Goal: Information Seeking & Learning: Learn about a topic

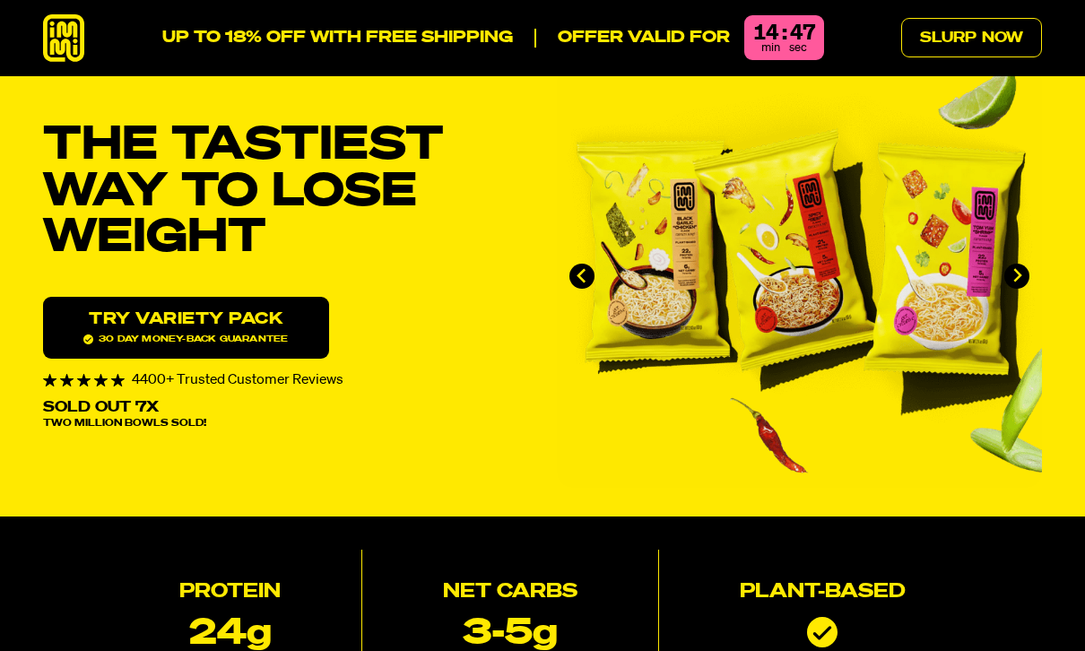
scroll to position [45, 0]
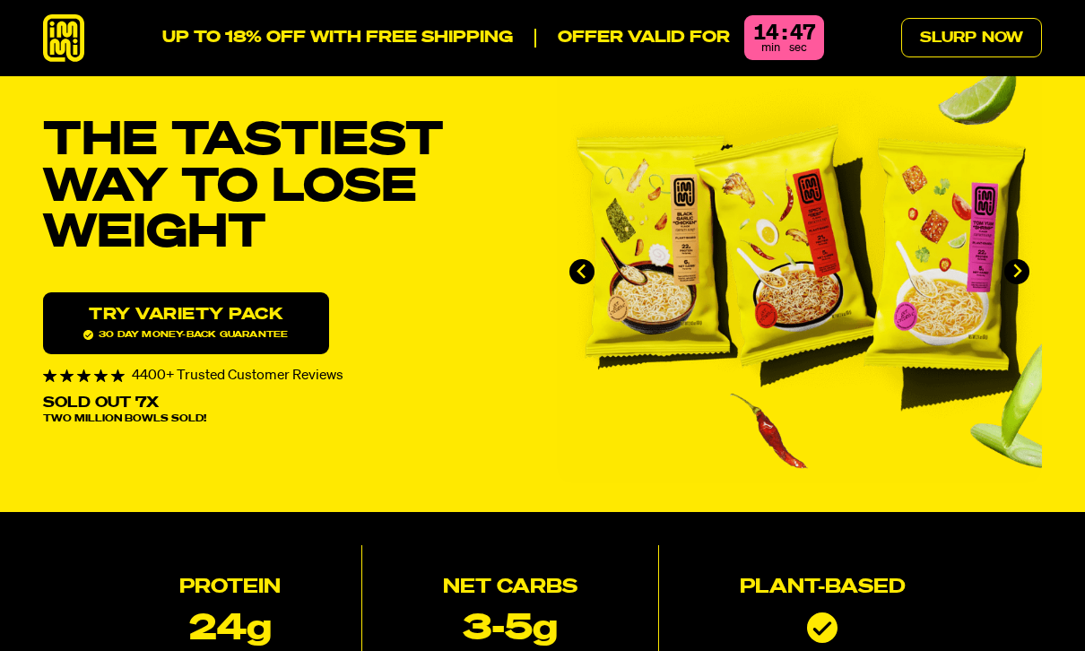
click at [1020, 265] on icon "Next slide" at bounding box center [1016, 271] width 15 height 15
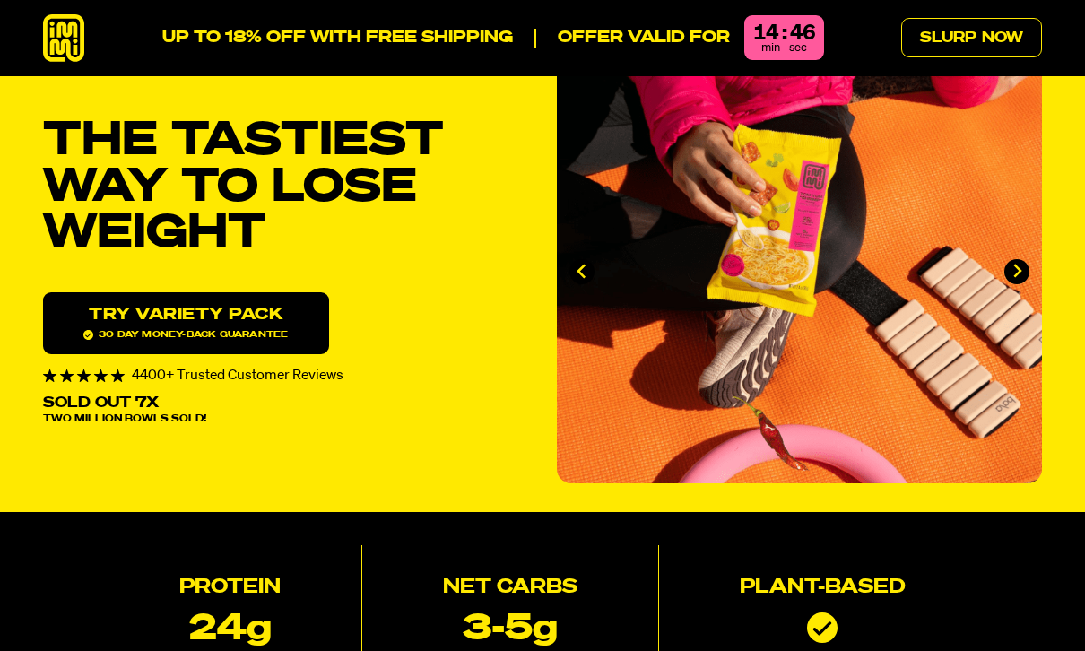
click at [1027, 264] on button "Next slide" at bounding box center [1016, 271] width 25 height 25
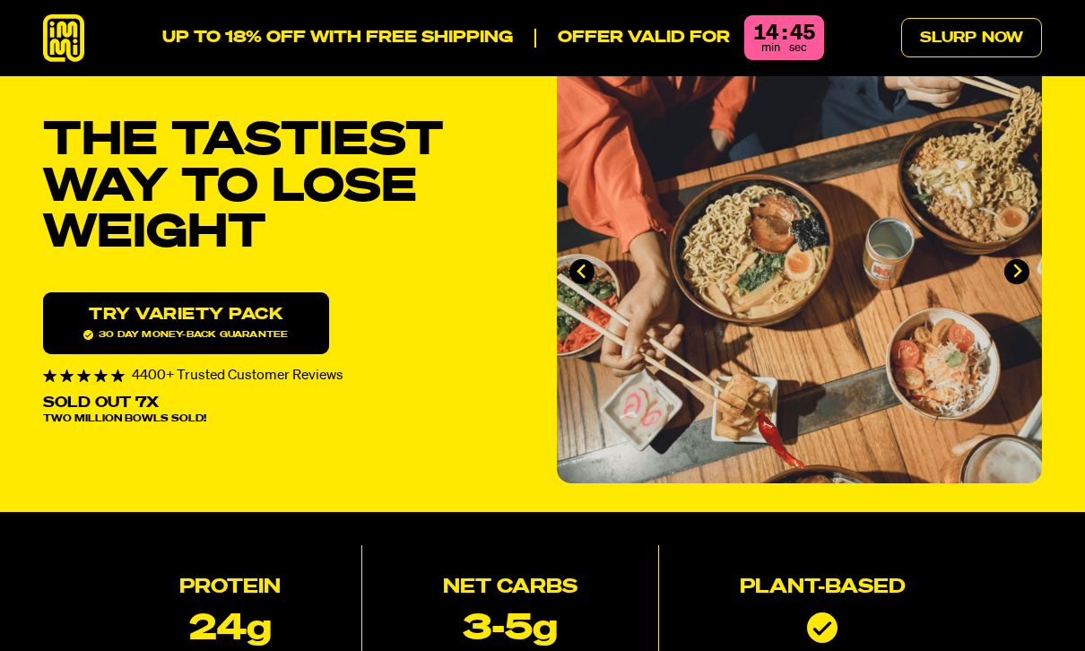
click at [1021, 265] on icon "Next slide" at bounding box center [1016, 271] width 15 height 15
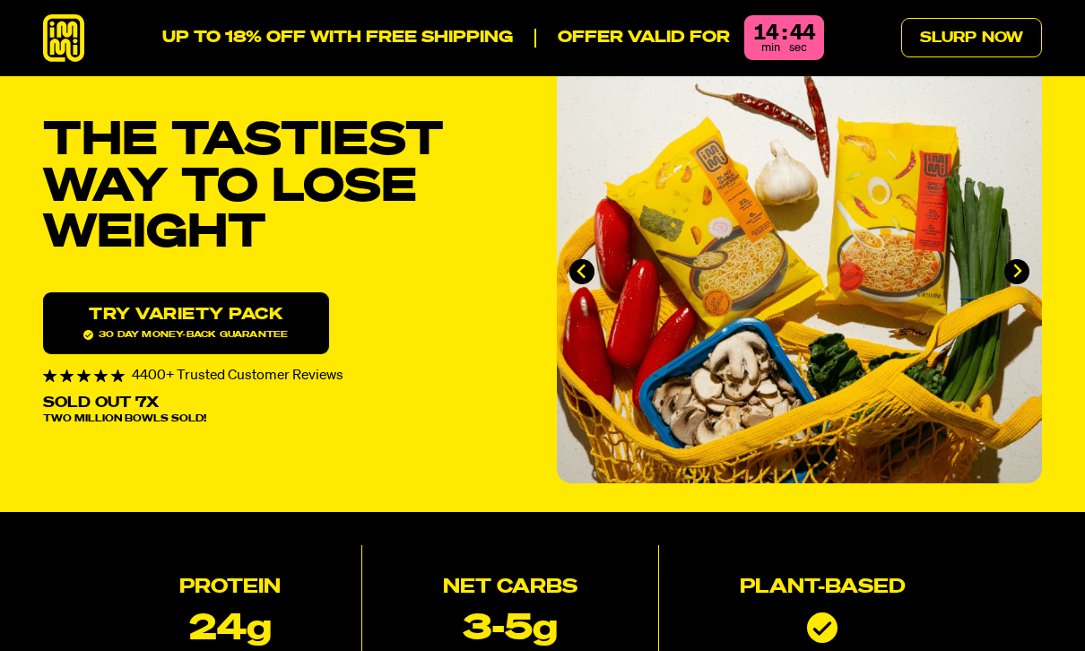
click at [1020, 267] on icon "Go to first slide" at bounding box center [1016, 271] width 15 height 15
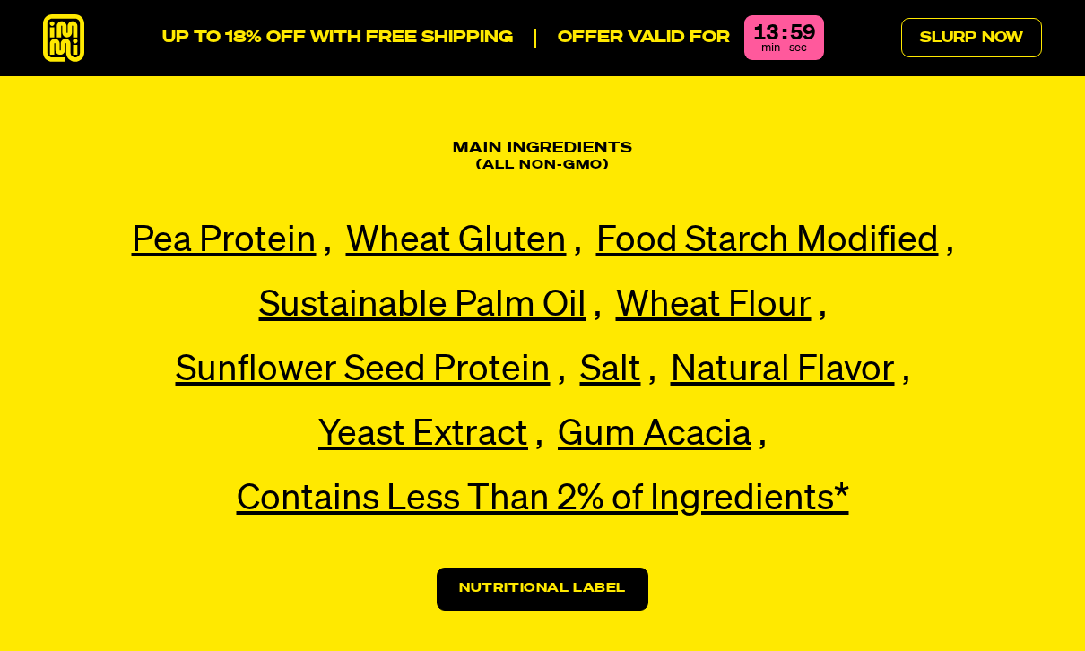
scroll to position [3928, 0]
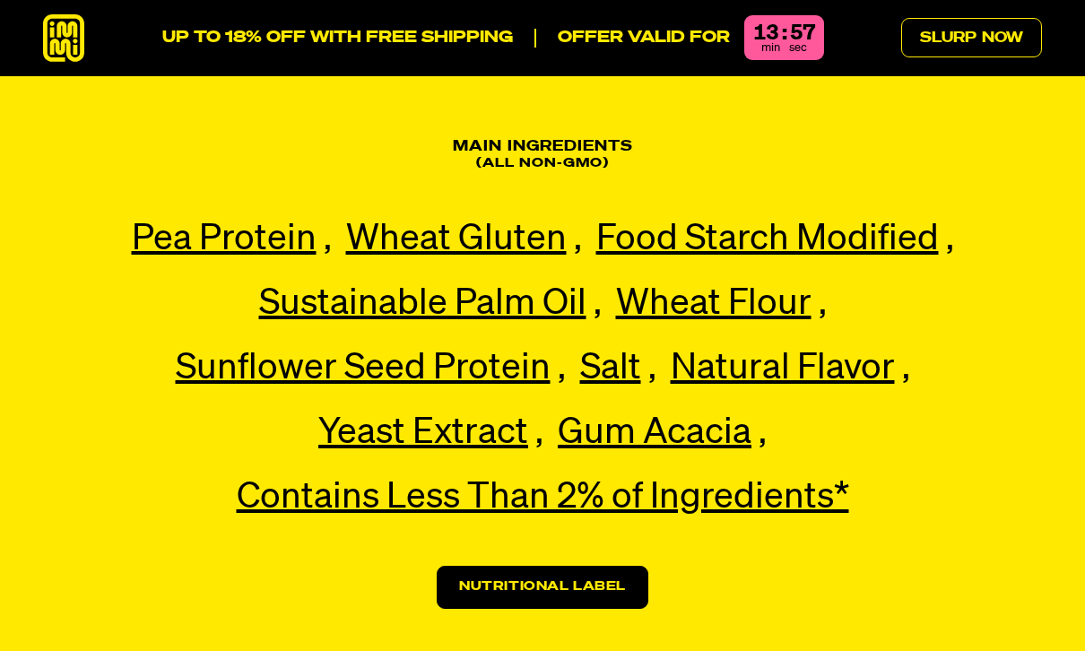
click at [584, 566] on link "Nutritional Label" at bounding box center [543, 587] width 212 height 43
click at [596, 566] on link "Nutritional Label" at bounding box center [543, 587] width 212 height 43
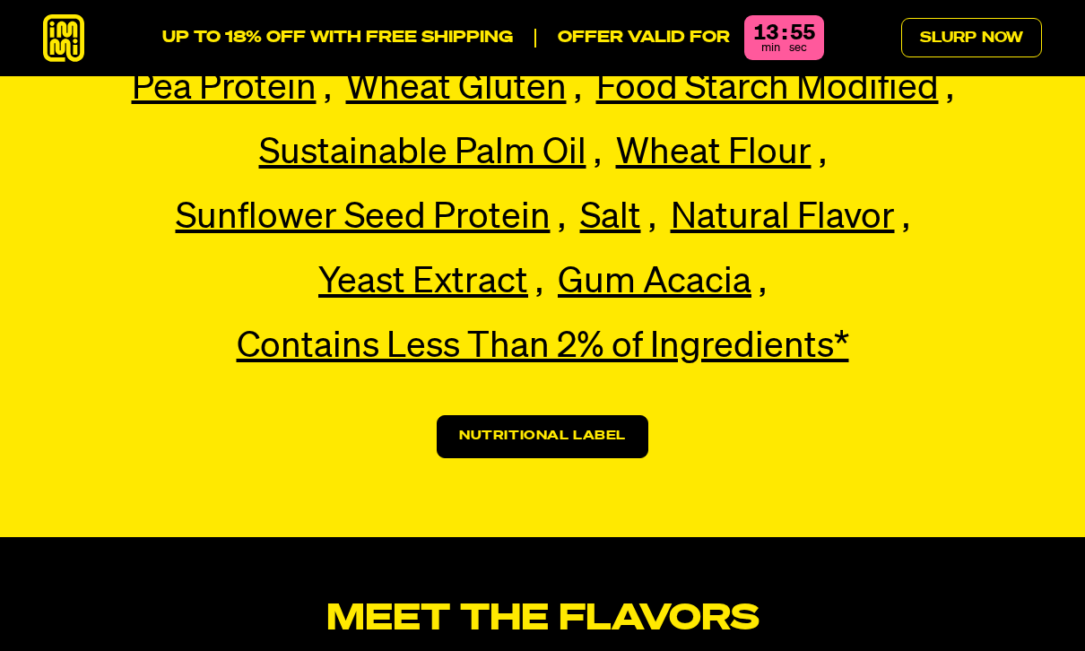
scroll to position [4070, 0]
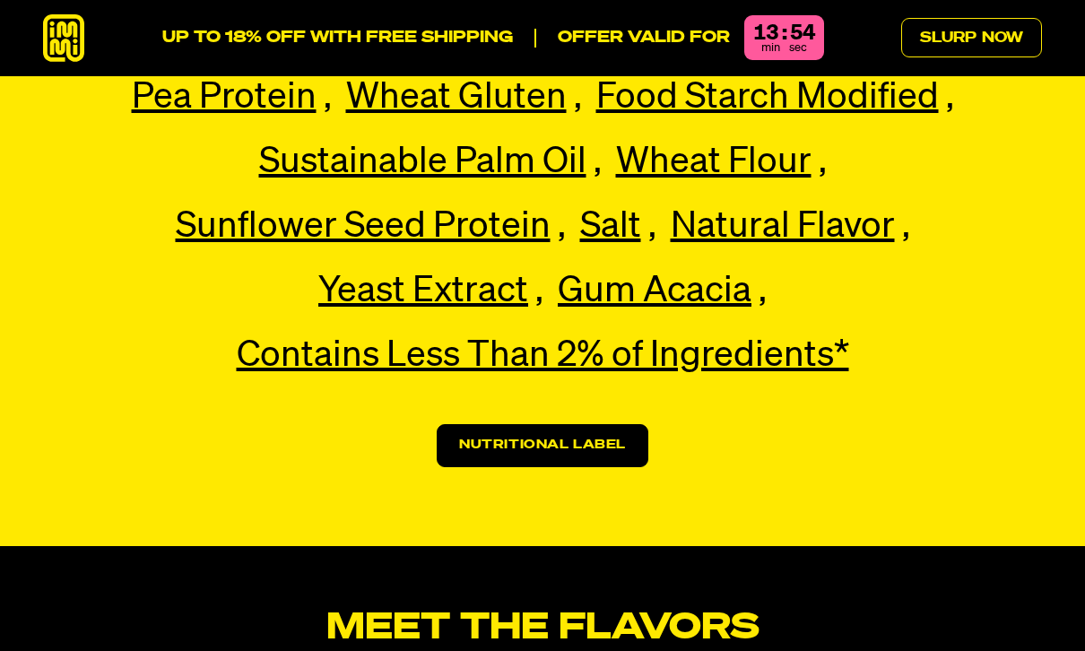
click at [602, 424] on link "Nutritional Label" at bounding box center [543, 445] width 212 height 43
click at [609, 424] on link "Nutritional Label" at bounding box center [543, 445] width 212 height 43
click at [604, 424] on link "Nutritional Label" at bounding box center [543, 445] width 212 height 43
click at [593, 424] on link "Nutritional Label" at bounding box center [543, 445] width 212 height 43
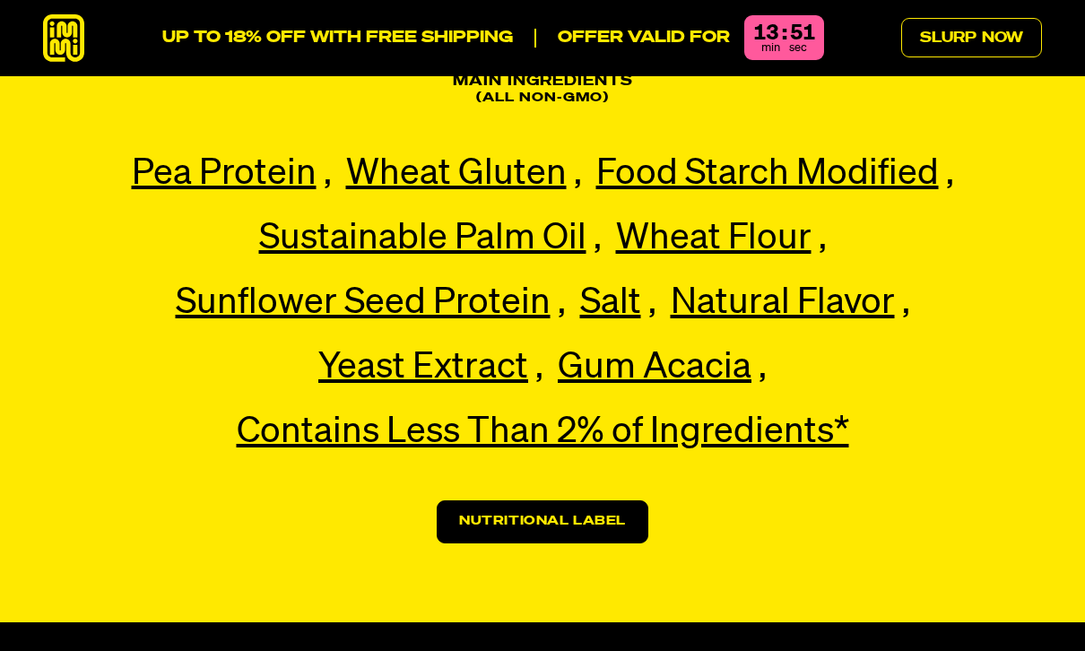
scroll to position [3971, 0]
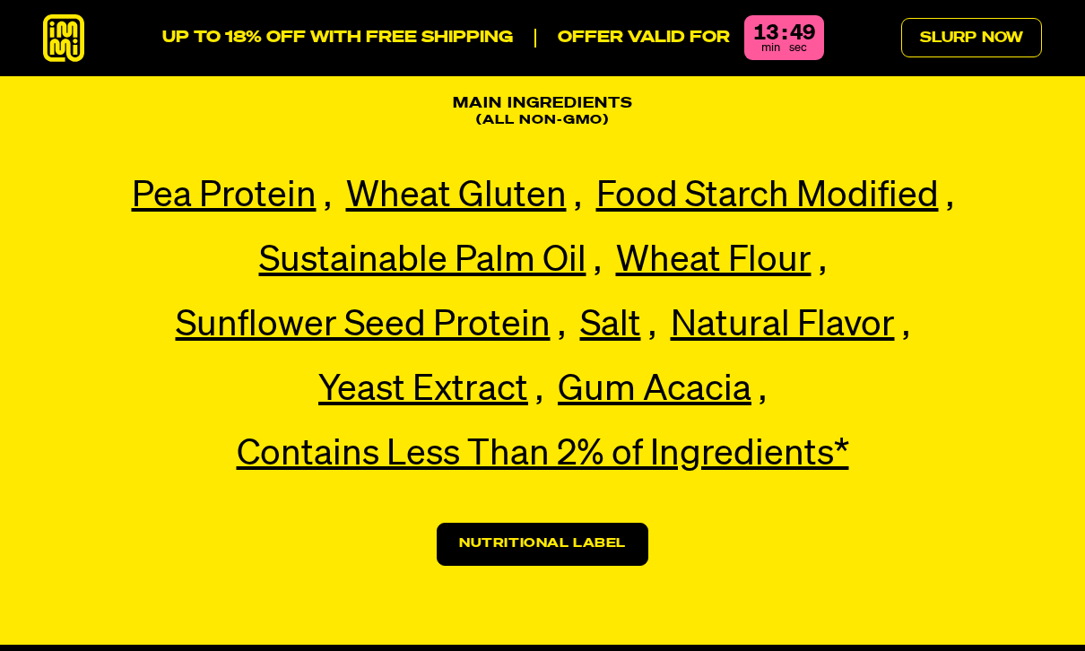
click at [585, 523] on link "Nutritional Label" at bounding box center [543, 544] width 212 height 43
click at [795, 457] on div "Main Ingredients (All non-gmo) Pea Protein Pea Protein Our premium pea protein,…" at bounding box center [542, 331] width 986 height 470
click at [750, 437] on span "Contains Less Than 2% of Ingredients*" at bounding box center [543, 455] width 612 height 36
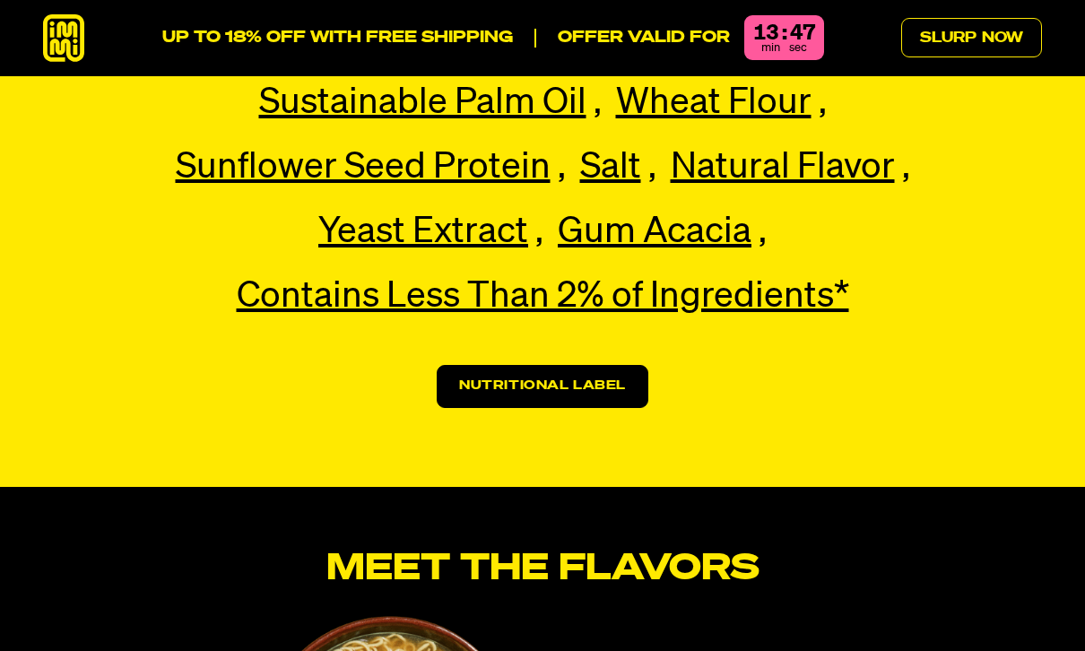
scroll to position [4132, 0]
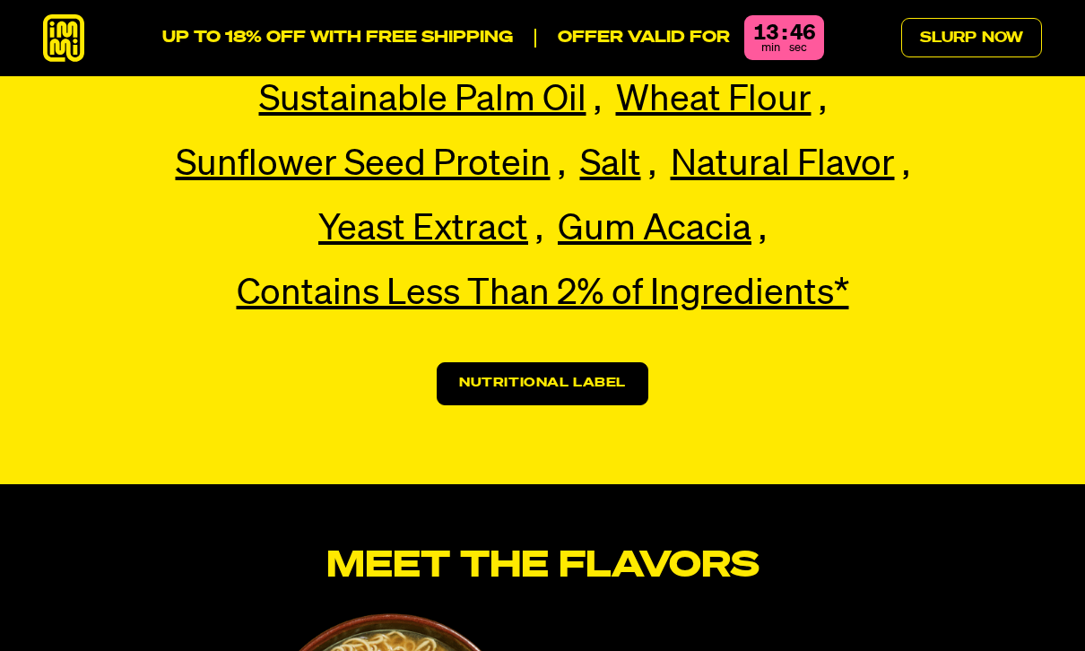
click at [646, 362] on link "Nutritional Label" at bounding box center [543, 383] width 212 height 43
click at [617, 362] on link "Nutritional Label" at bounding box center [543, 383] width 212 height 43
click at [632, 362] on link "Nutritional Label" at bounding box center [543, 383] width 212 height 43
click at [619, 362] on link "Nutritional Label" at bounding box center [543, 383] width 212 height 43
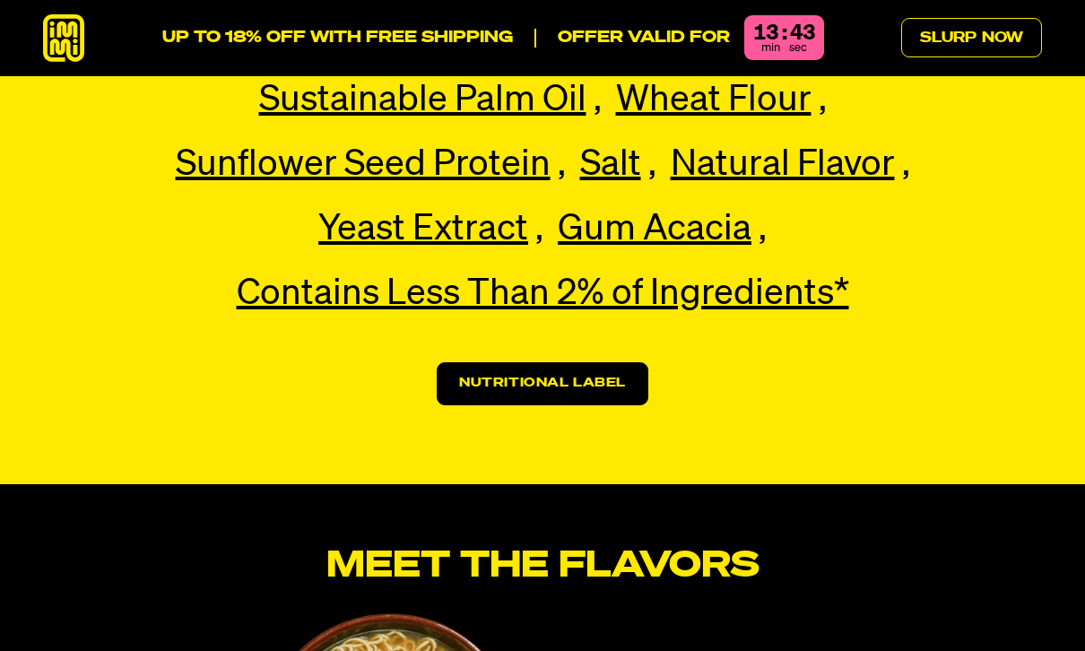
click at [595, 362] on link "Nutritional Label" at bounding box center [543, 383] width 212 height 43
click at [581, 362] on link "Nutritional Label" at bounding box center [543, 383] width 212 height 43
click at [580, 362] on link "Nutritional Label" at bounding box center [543, 383] width 212 height 43
click at [465, 362] on link "Nutritional Label" at bounding box center [543, 383] width 212 height 43
click at [469, 362] on link "Nutritional Label" at bounding box center [543, 383] width 212 height 43
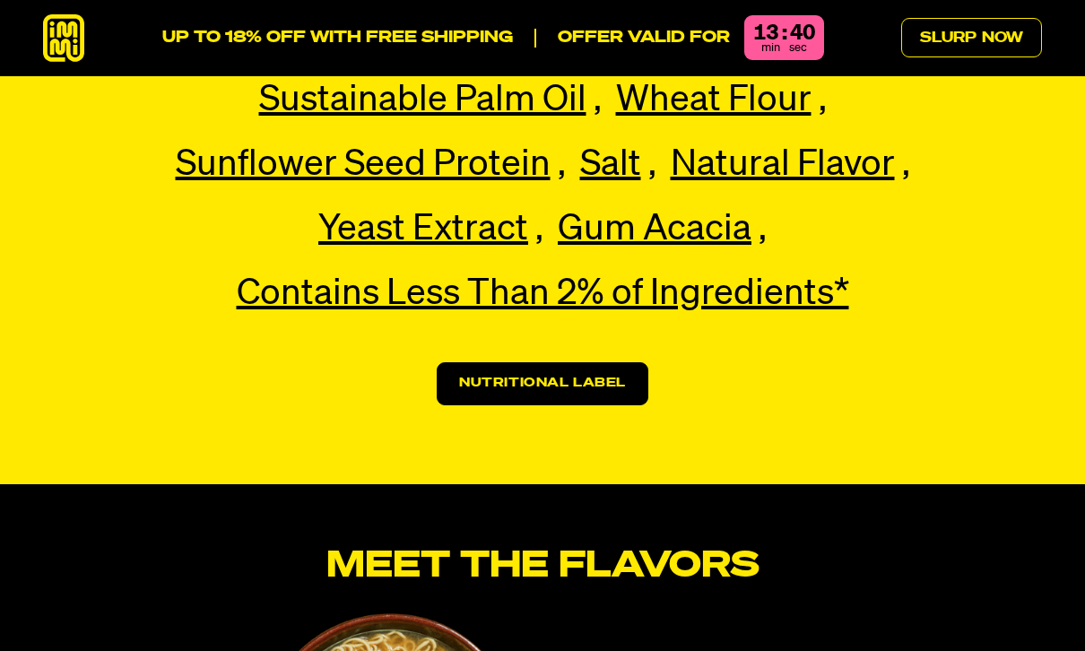
click at [472, 362] on link "Nutritional Label" at bounding box center [543, 383] width 212 height 43
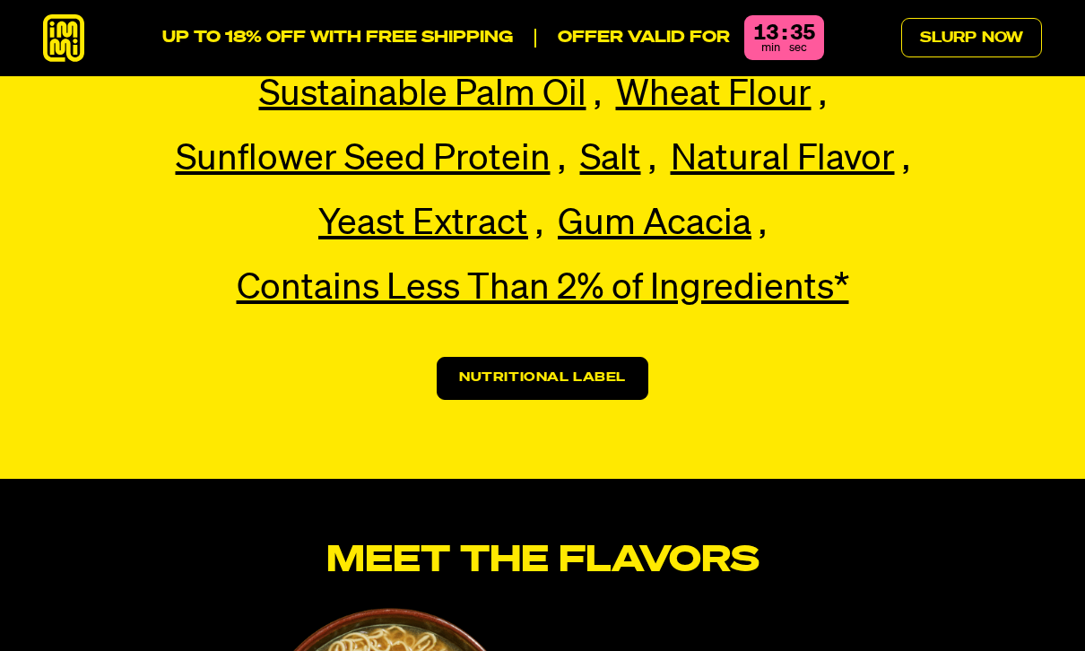
scroll to position [4139, 0]
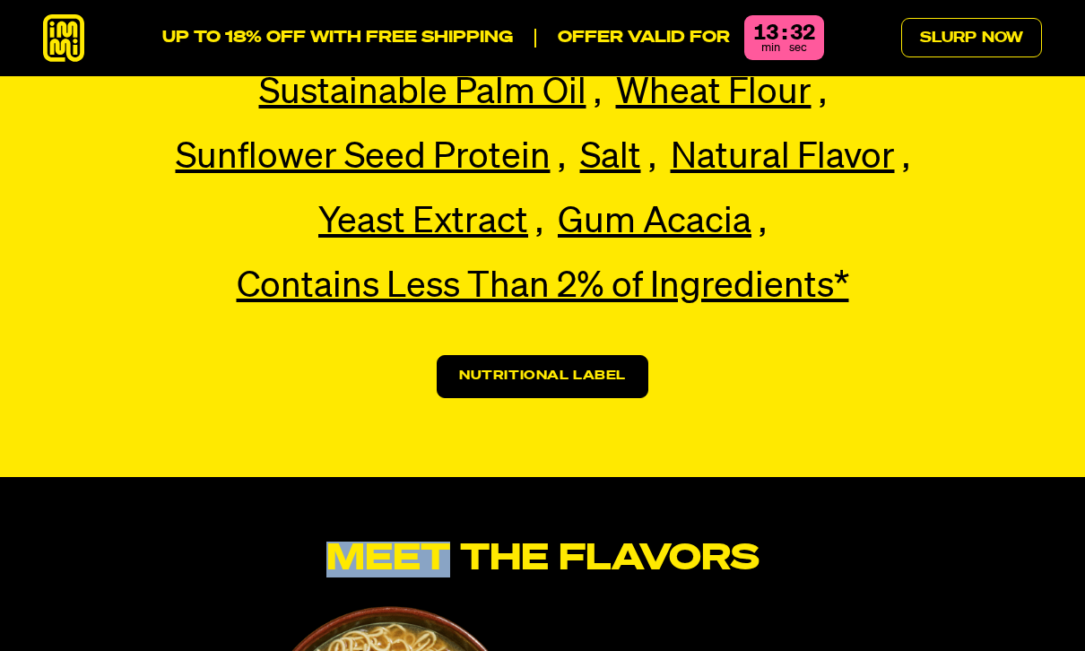
click at [1013, 332] on section "Main Ingredients (All non-gmo) Pea Protein Pea Protein Our premium pea protein,…" at bounding box center [542, 163] width 1085 height 628
click at [867, 385] on section "Main Ingredients (All non-gmo) Pea Protein Pea Protein Our premium pea protein,…" at bounding box center [542, 163] width 1085 height 628
click at [647, 377] on section "Main Ingredients (All non-gmo) Pea Protein Pea Protein Our premium pea protein,…" at bounding box center [542, 163] width 1085 height 628
click at [834, 353] on section "Main Ingredients (All non-gmo) Pea Protein Pea Protein Our premium pea protein,…" at bounding box center [542, 163] width 1085 height 628
click at [590, 355] on link "Nutritional Label" at bounding box center [543, 376] width 212 height 43
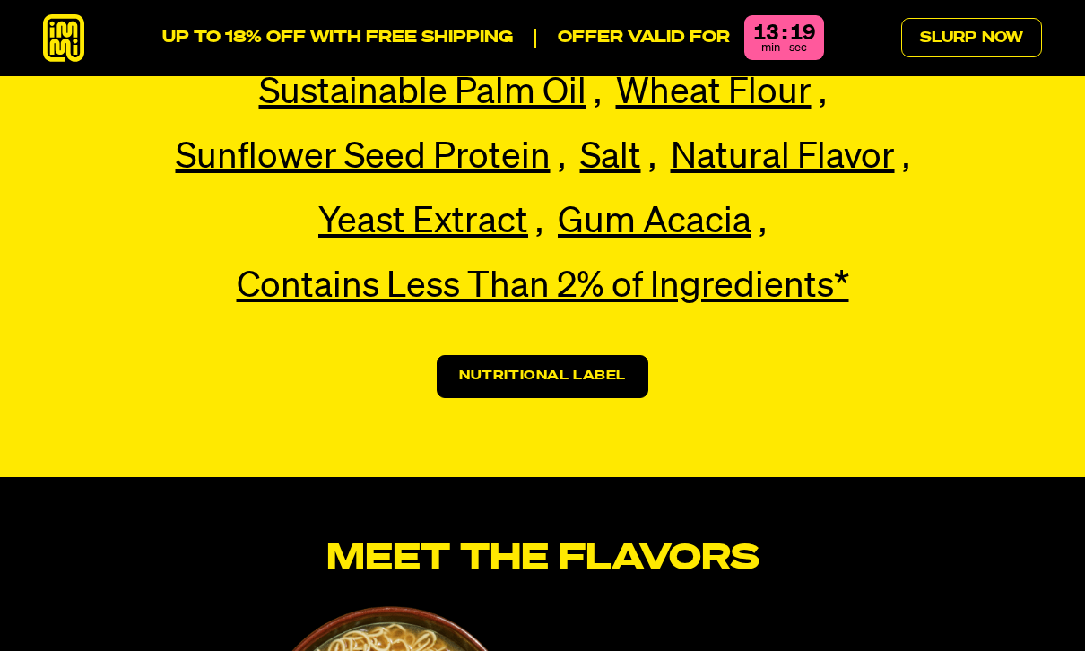
click at [603, 355] on link "Nutritional Label" at bounding box center [543, 376] width 212 height 43
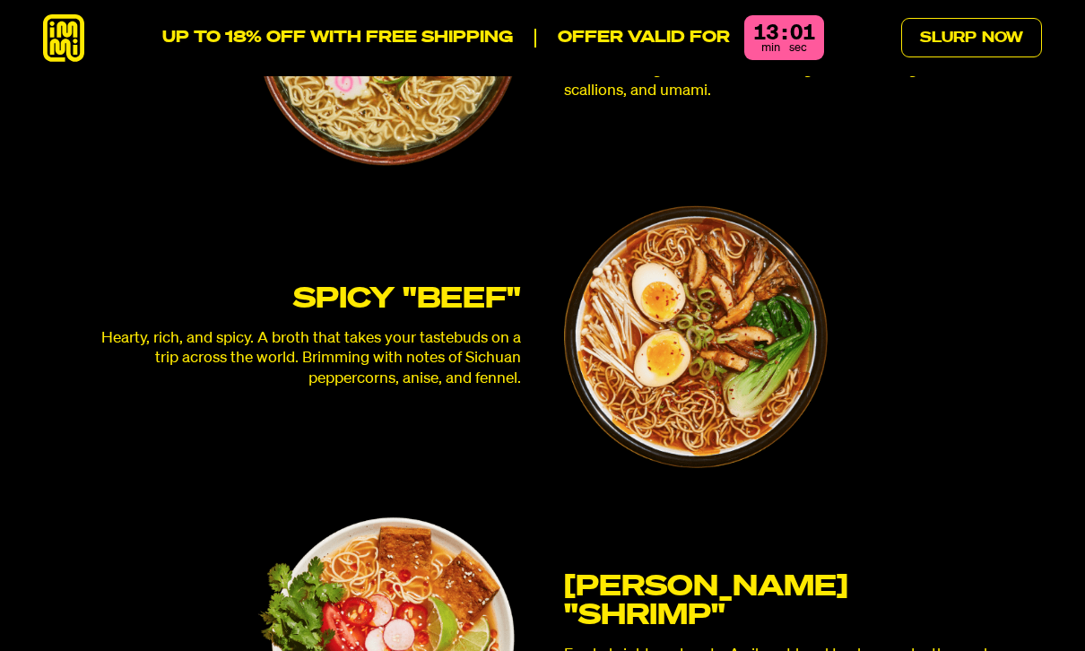
scroll to position [4842, 0]
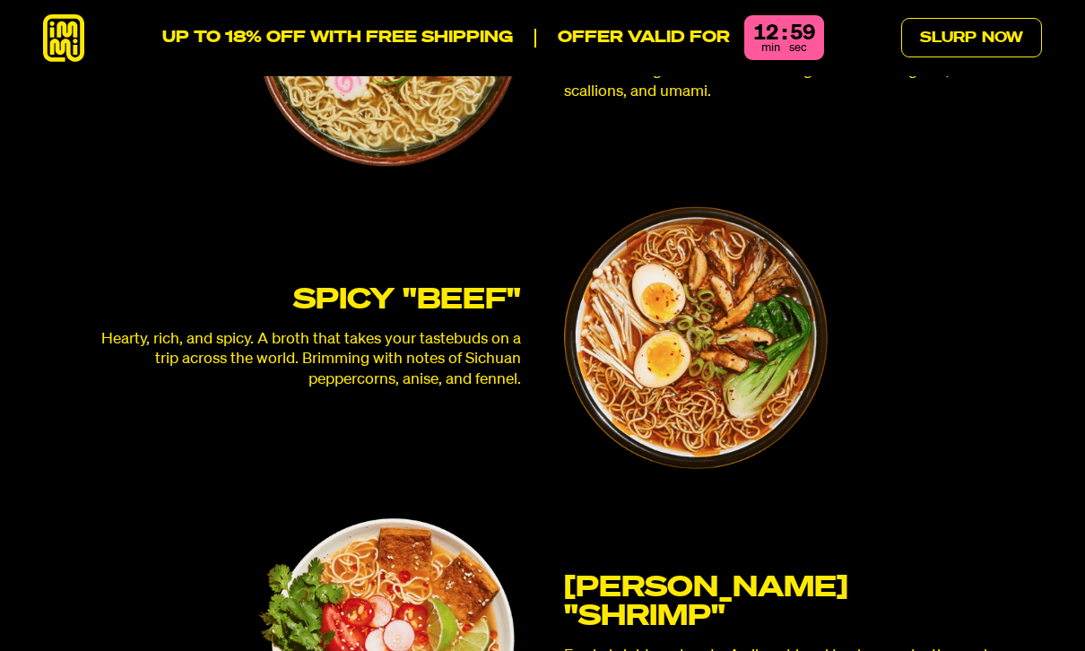
click at [983, 39] on link "Slurp Now" at bounding box center [971, 37] width 141 height 39
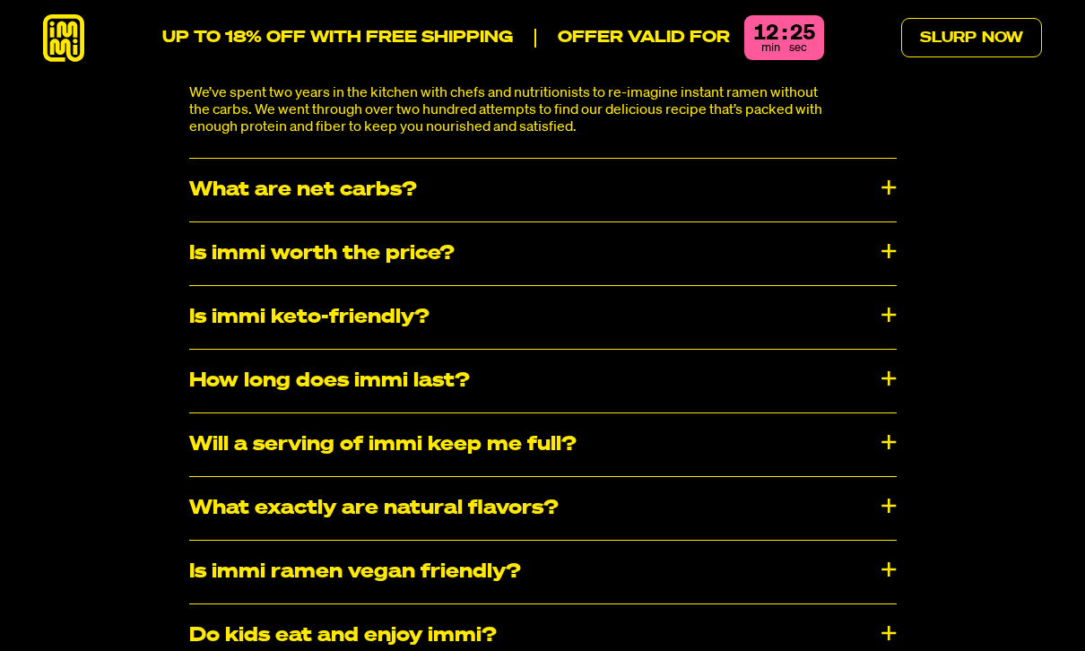
scroll to position [8975, 0]
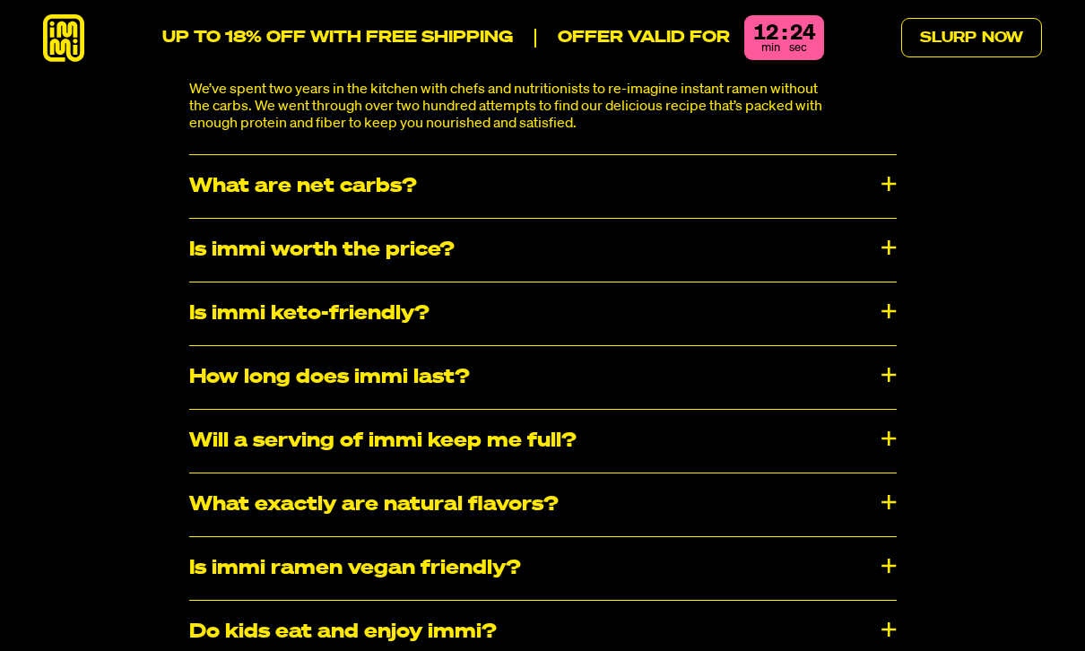
click at [877, 219] on div "Is immi worth the price?" at bounding box center [542, 250] width 707 height 63
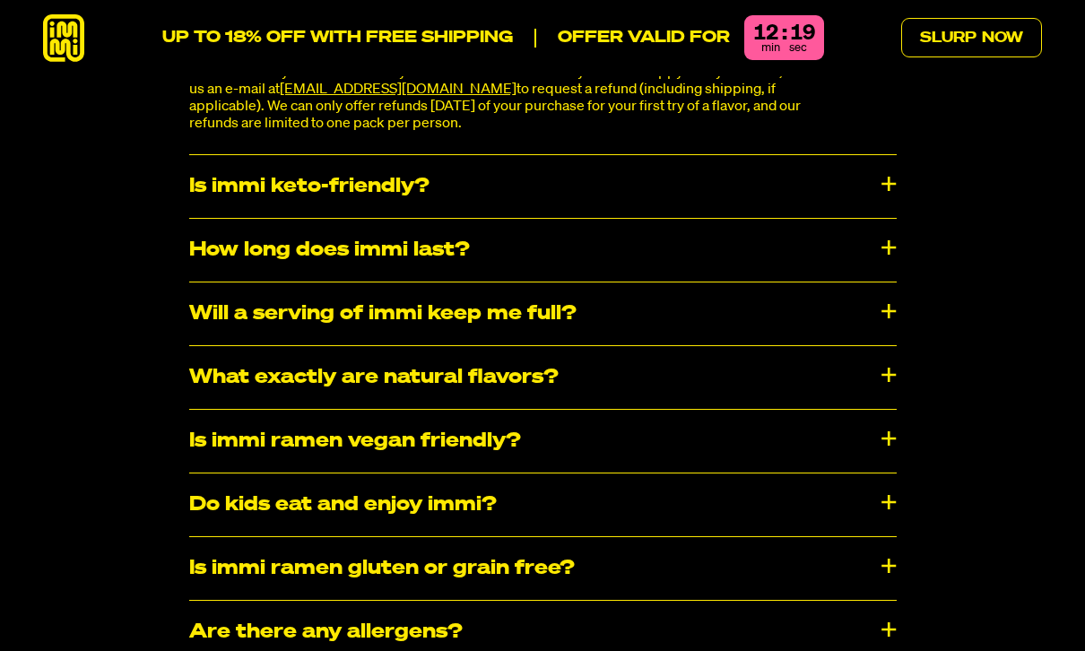
scroll to position [9228, 0]
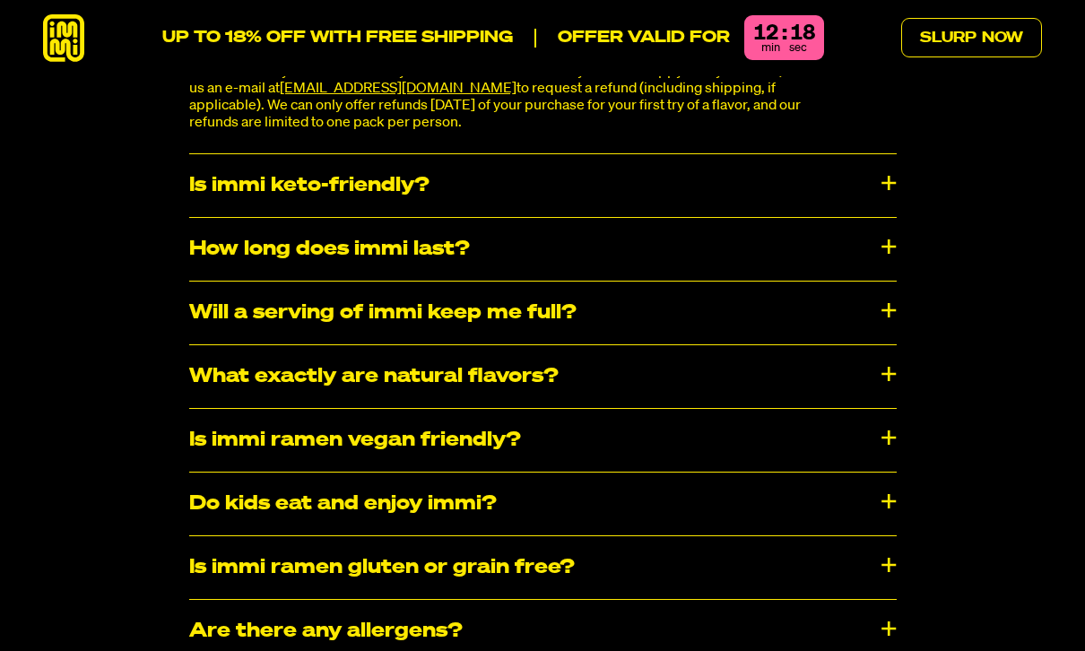
click at [885, 154] on div "Is immi keto-friendly?" at bounding box center [542, 185] width 707 height 63
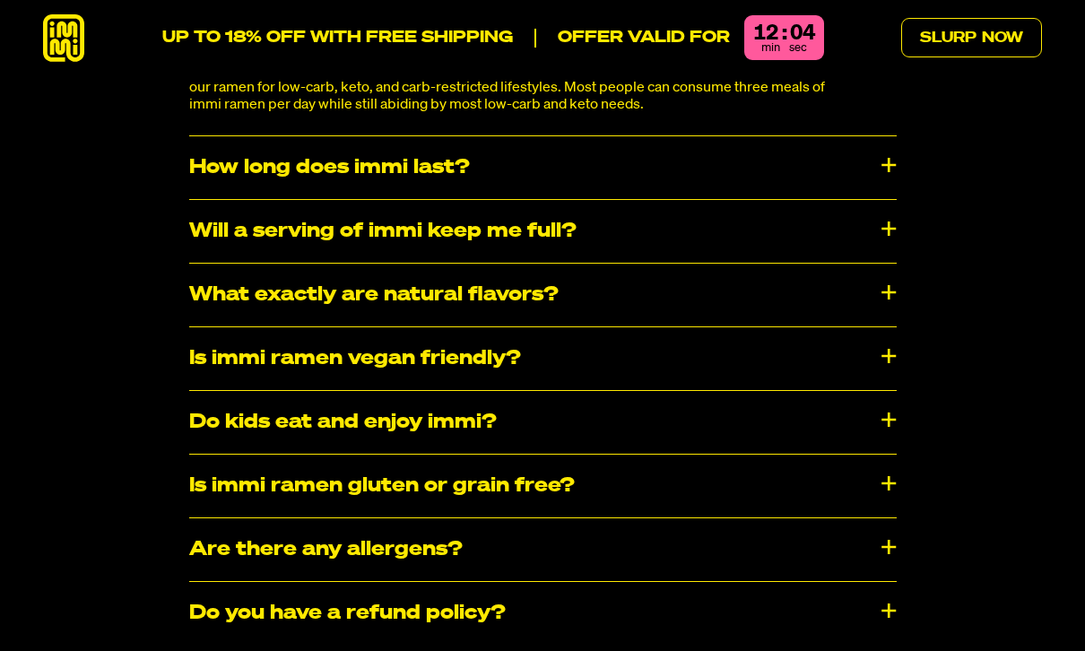
scroll to position [9386, 0]
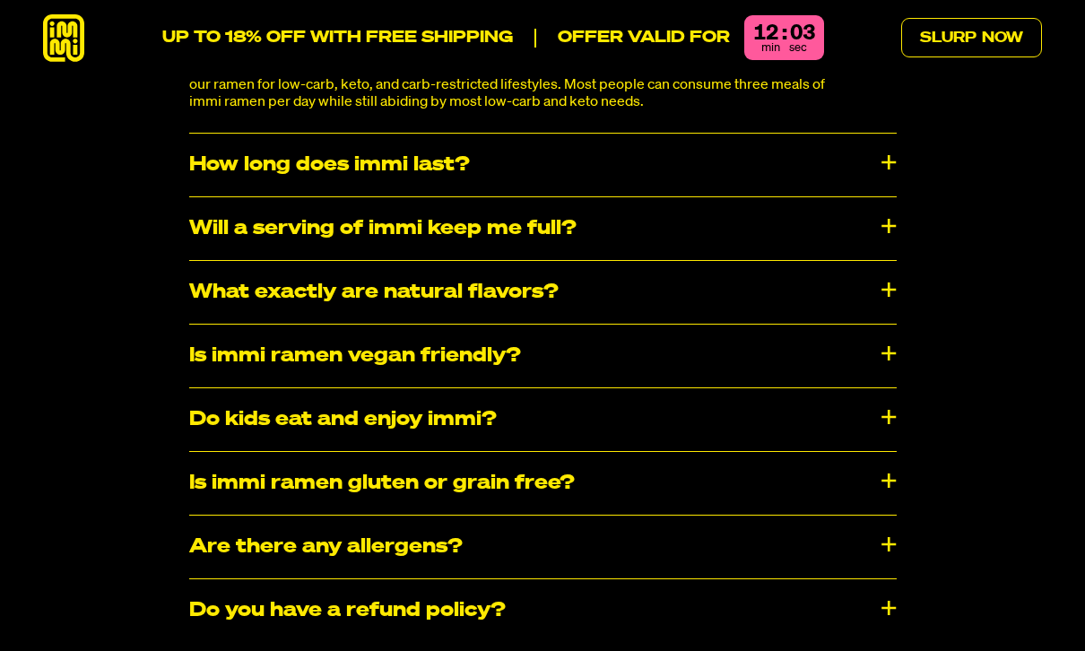
click at [885, 134] on div "How long does immi last?" at bounding box center [542, 165] width 707 height 63
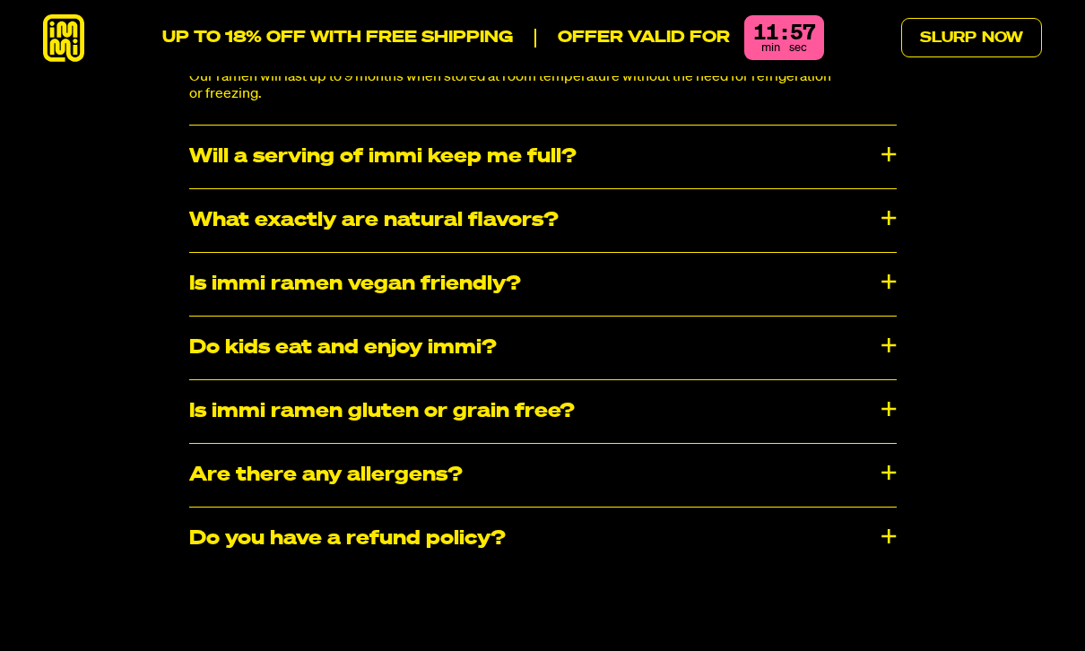
scroll to position [9521, 0]
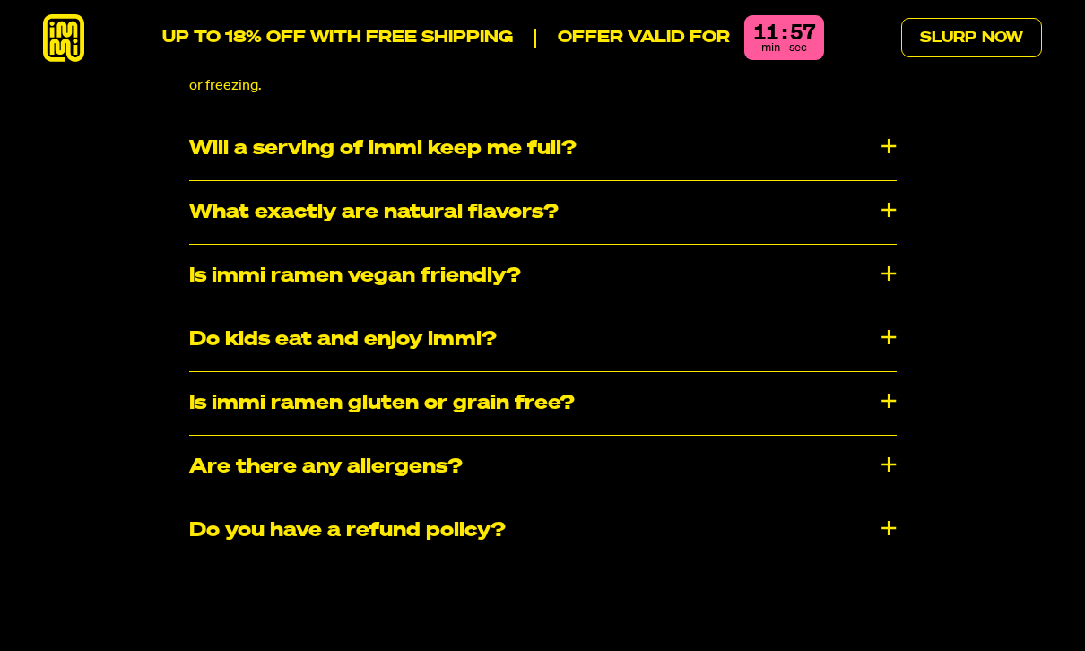
click at [885, 181] on div "What exactly are natural flavors?" at bounding box center [542, 212] width 707 height 63
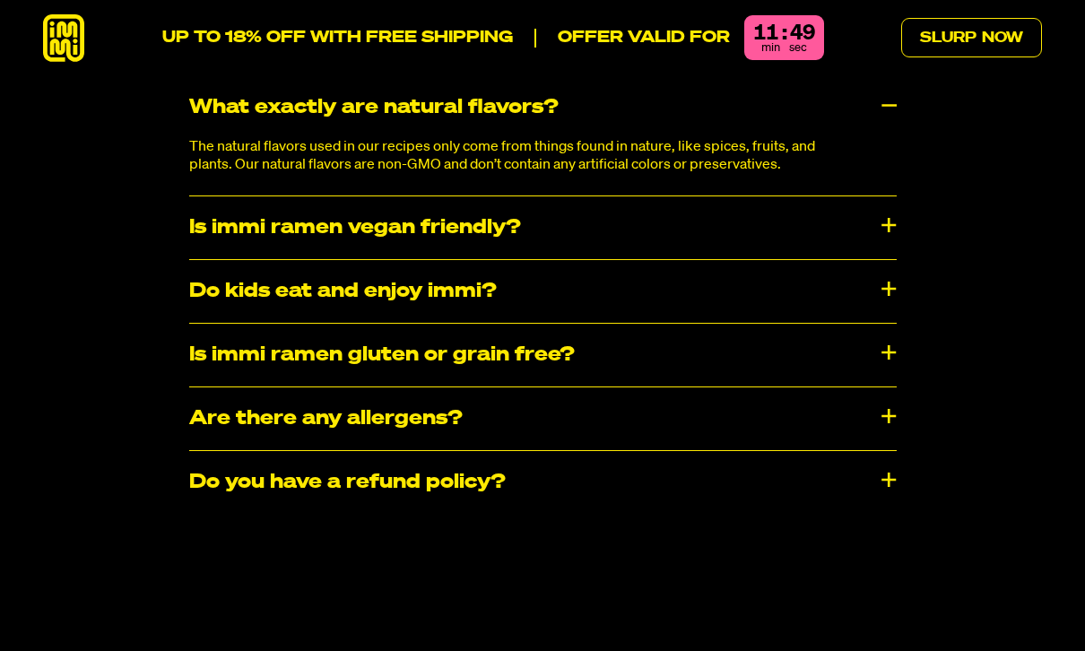
scroll to position [9637, 0]
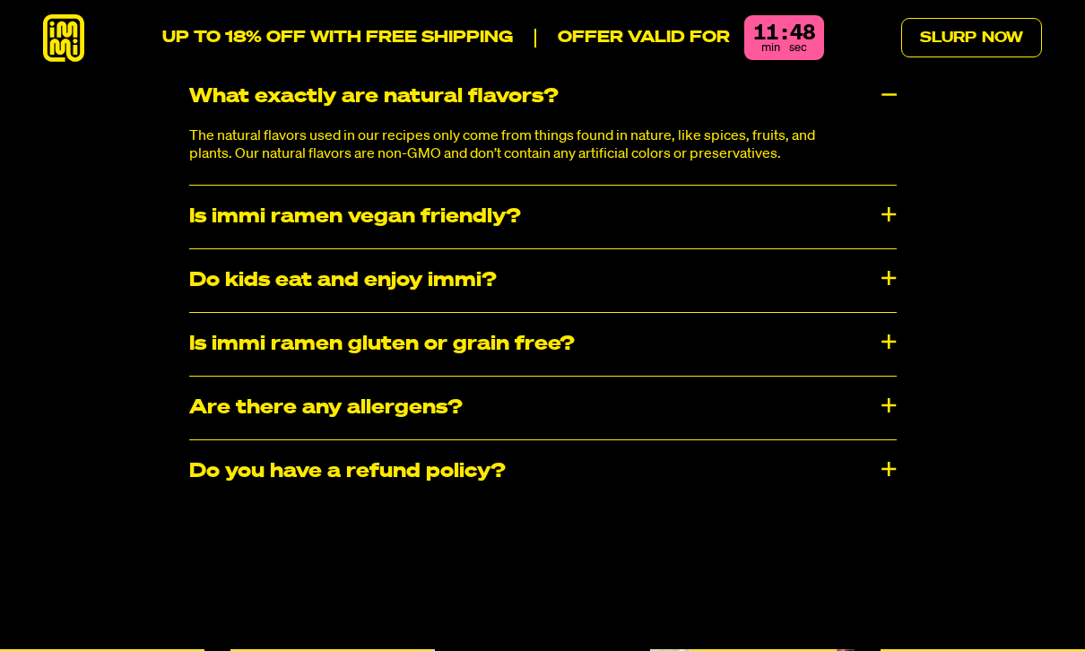
click at [877, 186] on div "Is immi ramen vegan friendly?" at bounding box center [542, 217] width 707 height 63
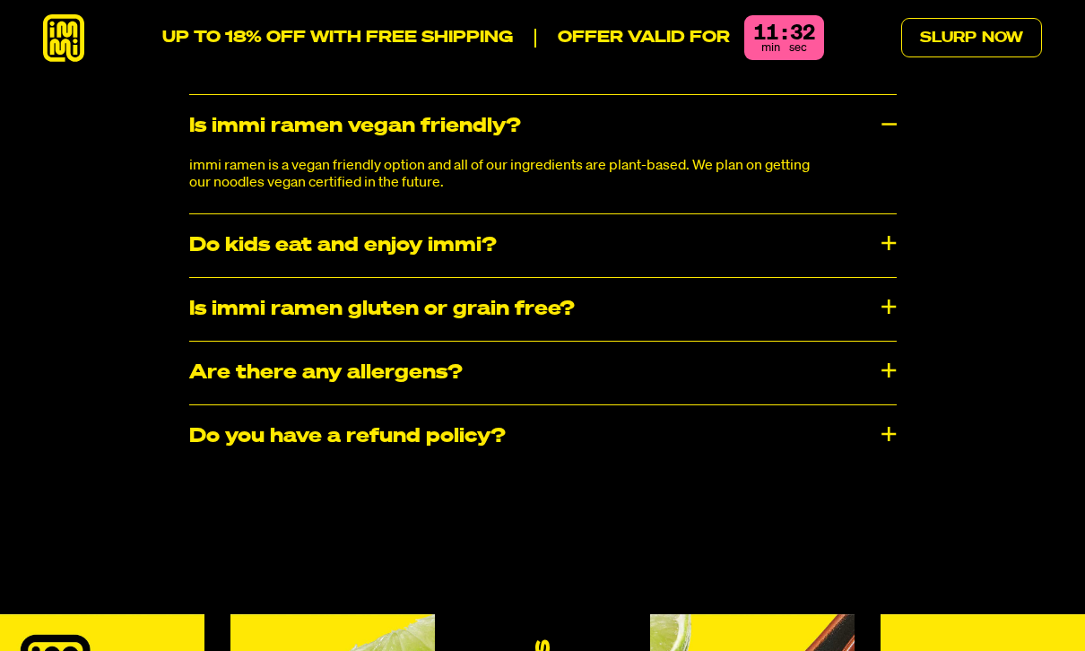
scroll to position [9734, 0]
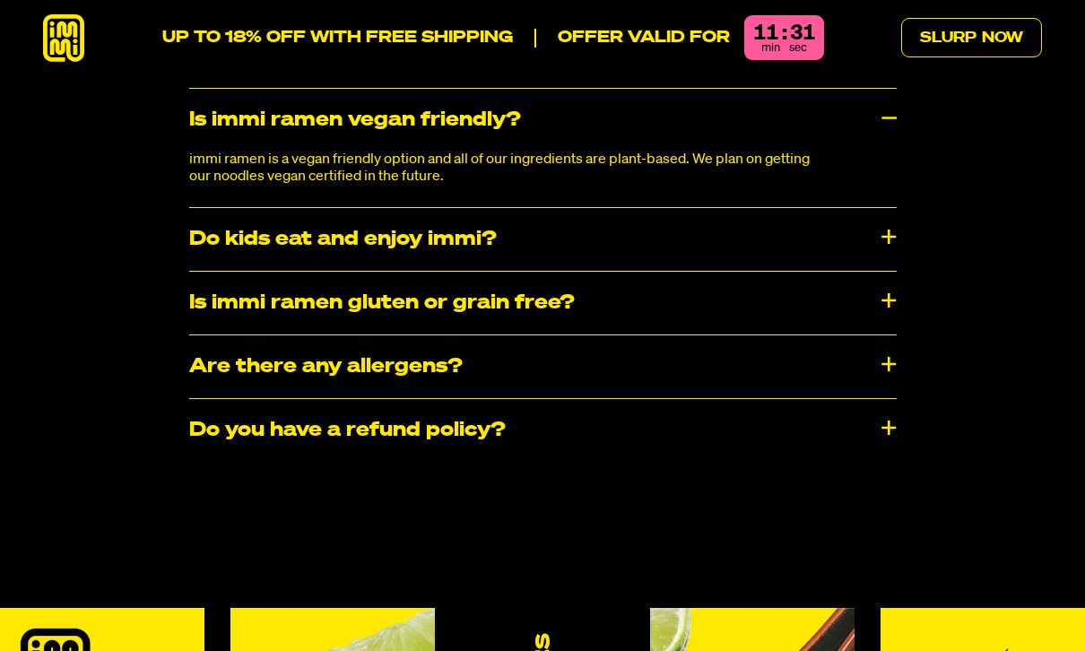
click at [883, 208] on div "Do kids eat and enjoy immi?" at bounding box center [542, 239] width 707 height 63
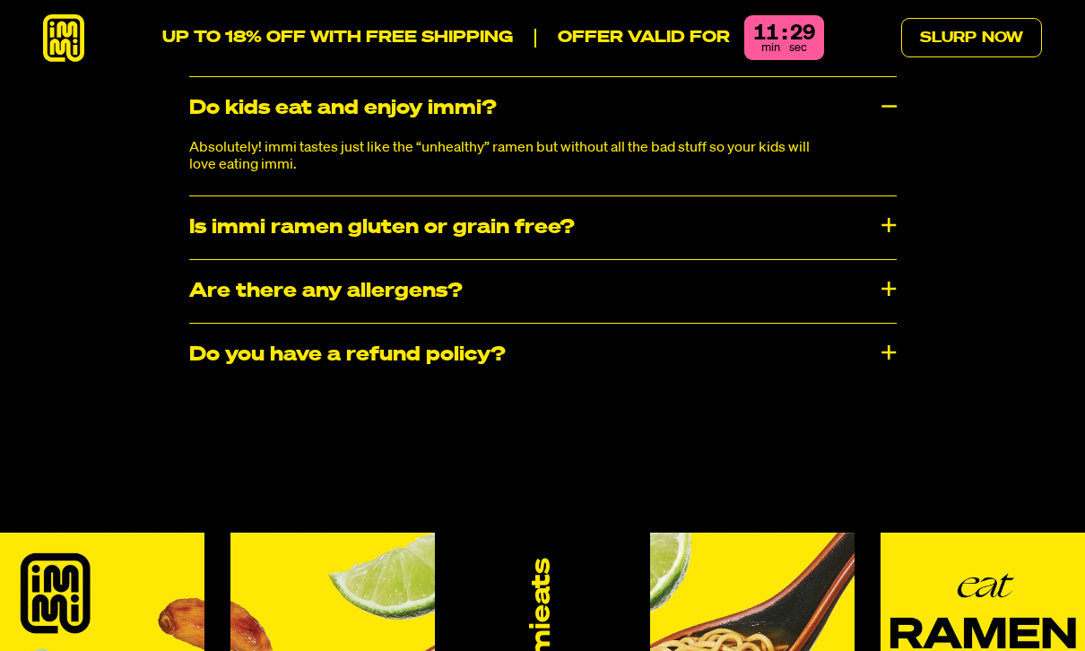
scroll to position [9865, 0]
click at [887, 196] on div "Is immi ramen gluten or grain free?" at bounding box center [542, 227] width 707 height 63
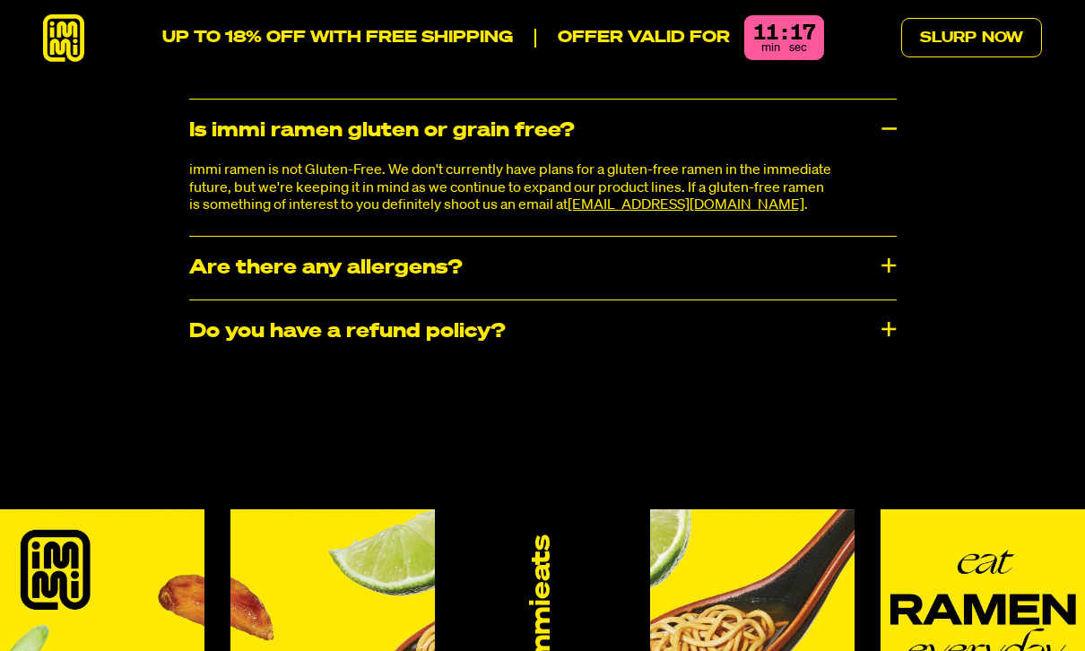
scroll to position [9959, 0]
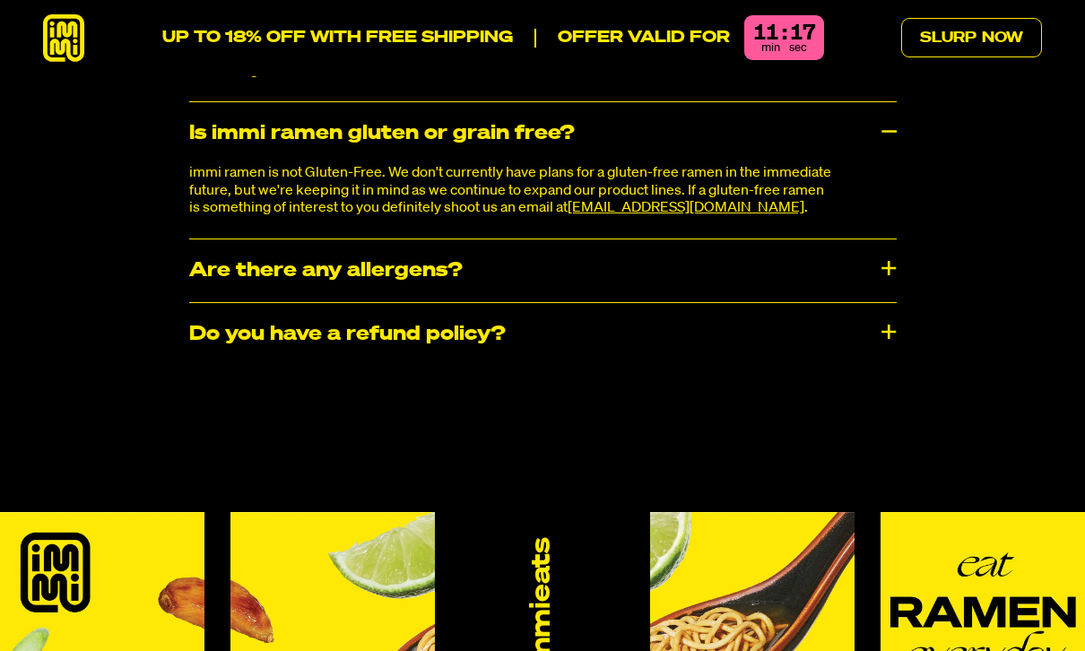
click at [887, 239] on div "​​Are there any allergens?" at bounding box center [542, 270] width 707 height 63
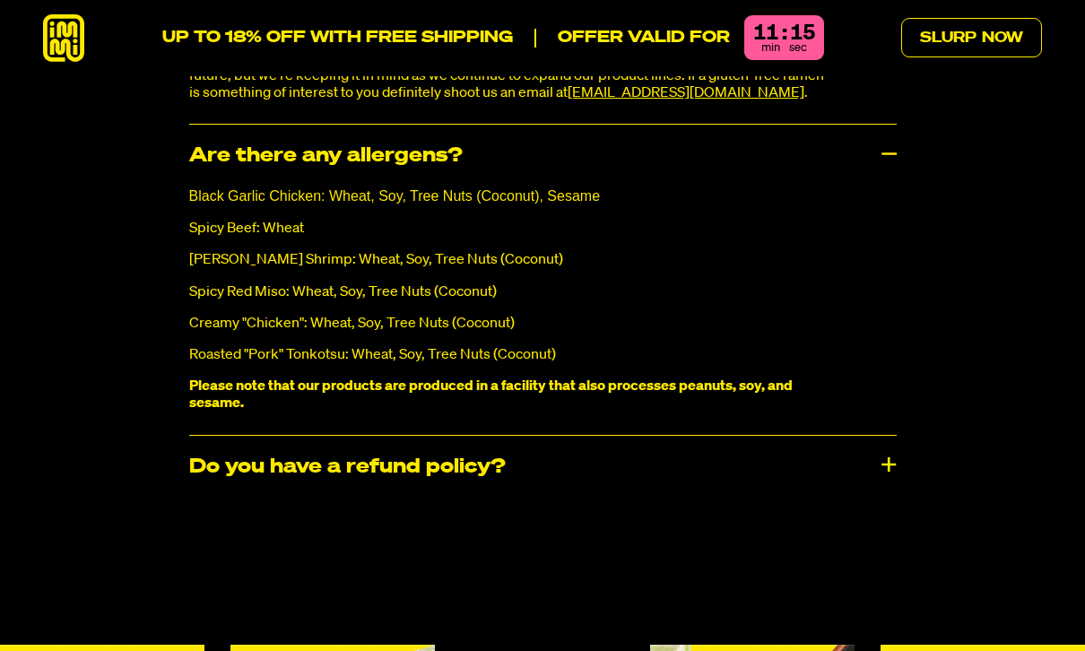
scroll to position [10083, 0]
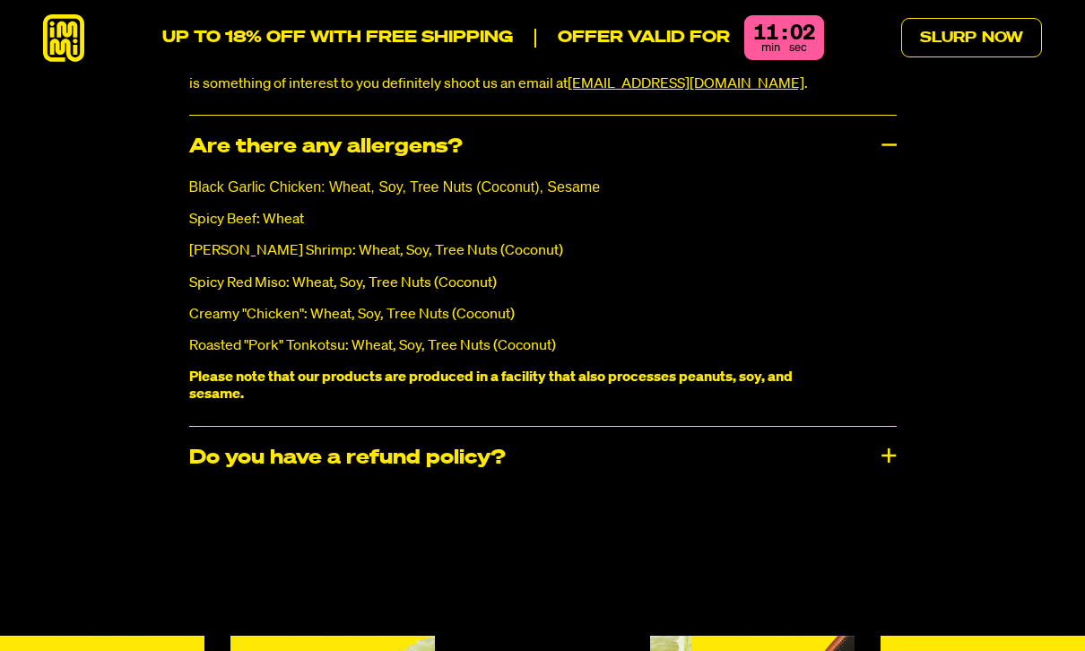
click at [884, 427] on div "Do you have a refund policy?" at bounding box center [542, 458] width 707 height 63
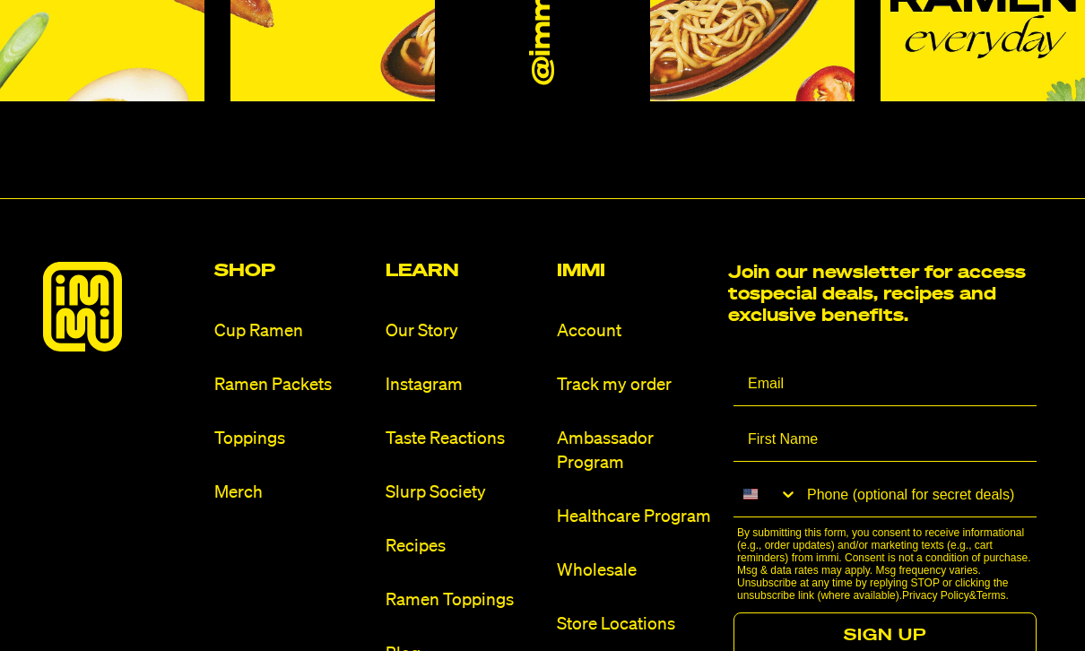
scroll to position [10930, 0]
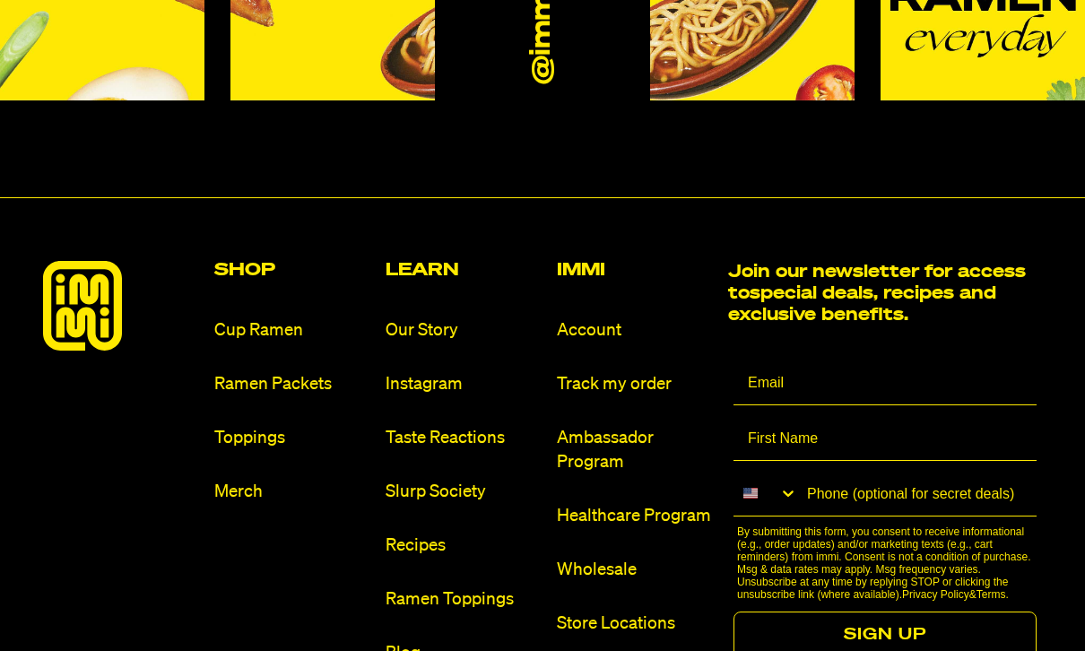
click at [235, 318] on link "Cup Ramen" at bounding box center [292, 330] width 157 height 24
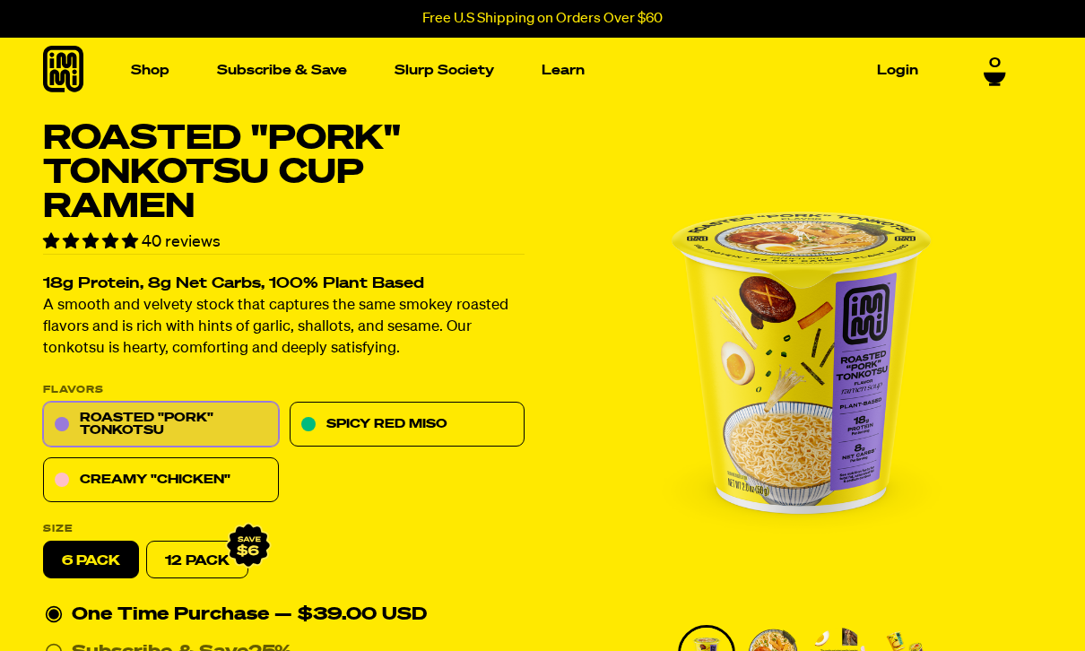
click at [101, 221] on img "Main navigation" at bounding box center [139, 242] width 210 height 210
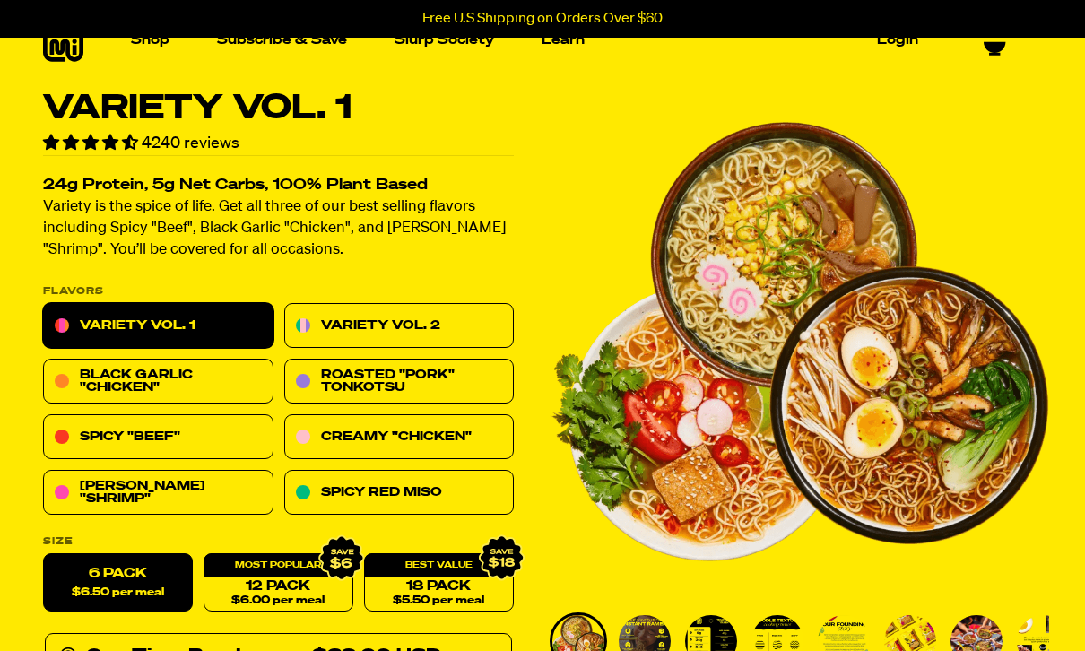
scroll to position [29, 0]
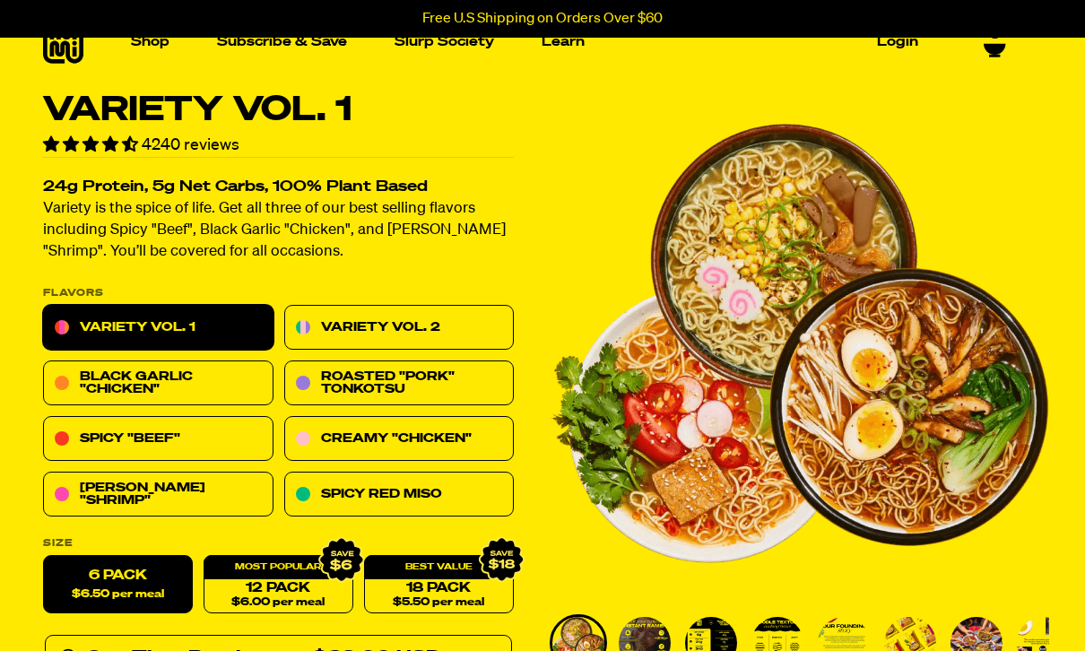
click at [470, 323] on link "Variety Vol. 2" at bounding box center [399, 328] width 230 height 45
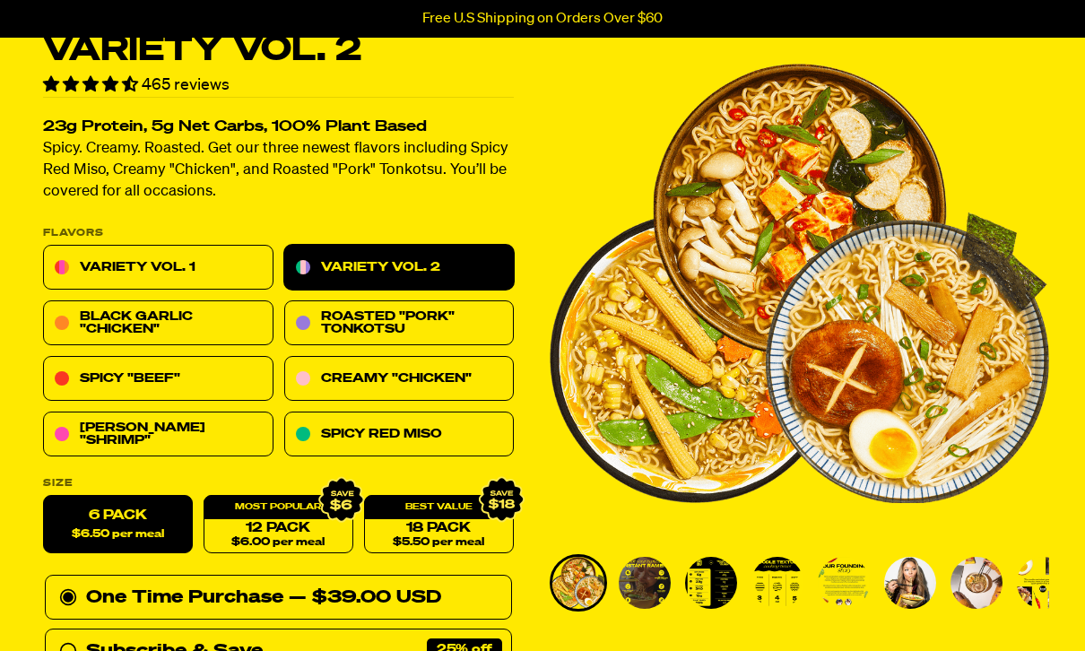
scroll to position [92, 0]
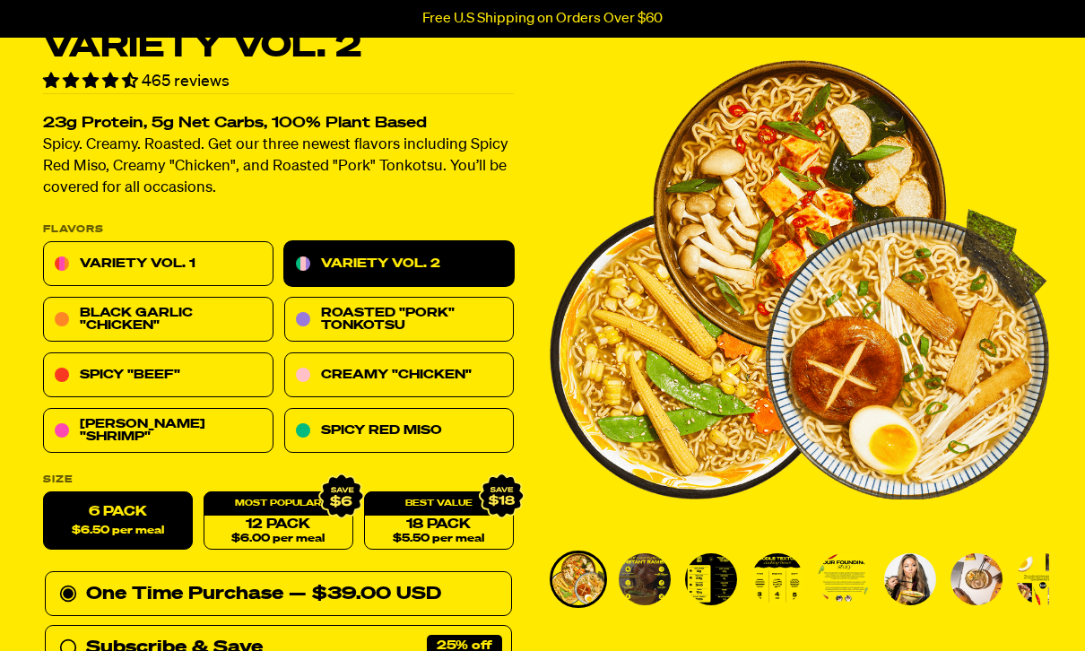
click at [80, 314] on link "Black Garlic "Chicken"" at bounding box center [158, 320] width 230 height 45
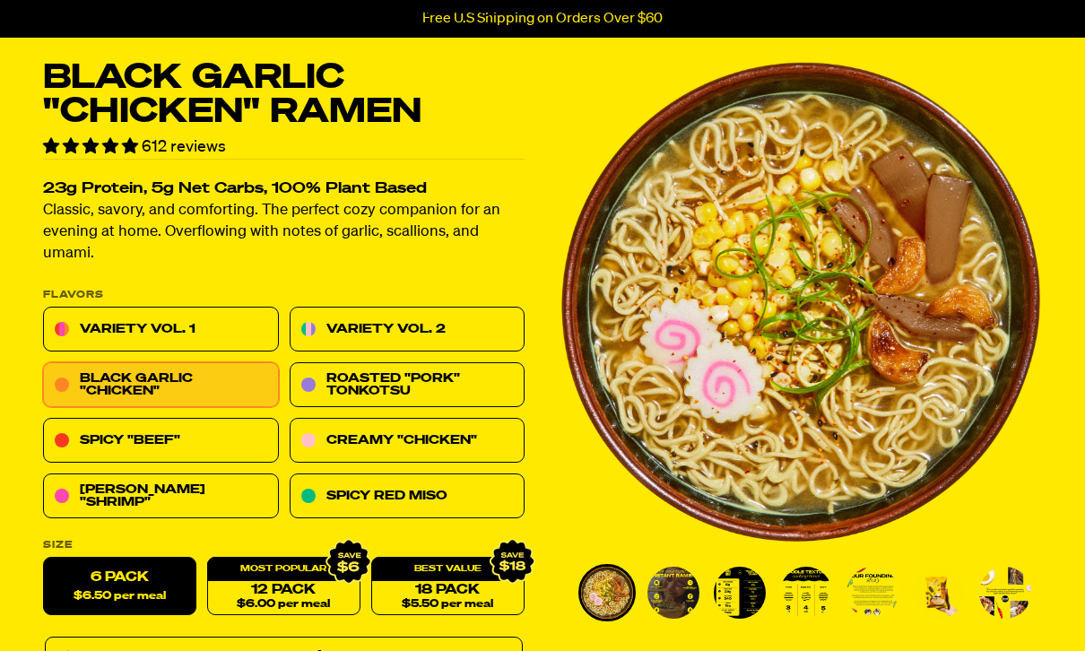
scroll to position [63, 0]
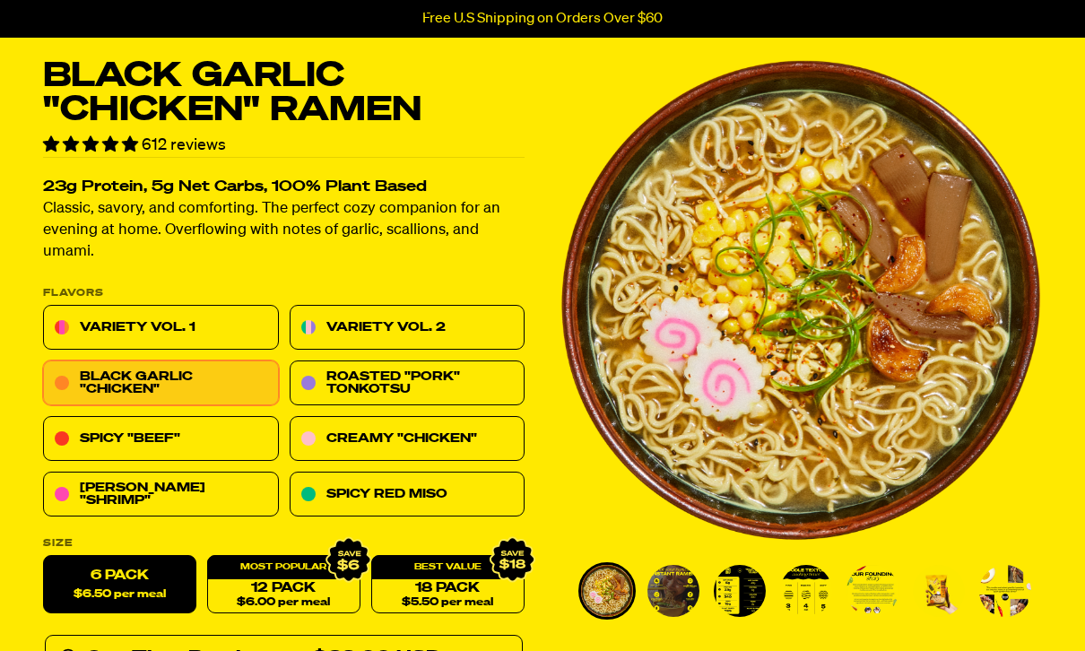
click at [469, 383] on link "Roasted "Pork" Tonkotsu" at bounding box center [408, 383] width 236 height 45
